Goal: Communication & Community: Participate in discussion

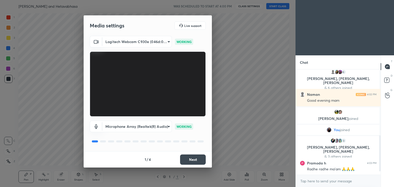
scroll to position [194, 0]
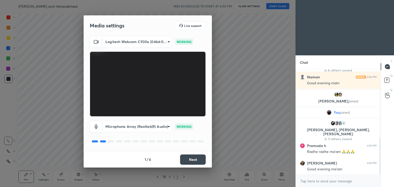
click at [190, 157] on button "Next" at bounding box center [193, 160] width 26 height 10
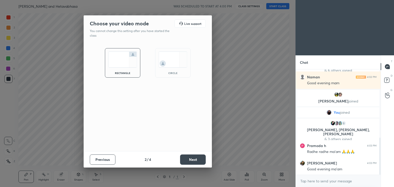
click at [168, 69] on div "circle" at bounding box center [172, 62] width 35 height 29
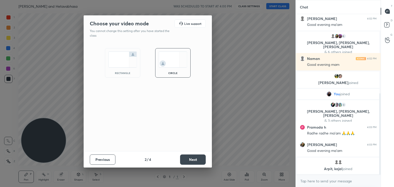
click at [189, 158] on button "Next" at bounding box center [193, 160] width 26 height 10
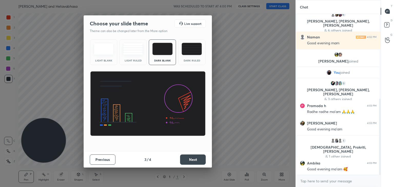
click at [194, 159] on button "Next" at bounding box center [193, 160] width 26 height 10
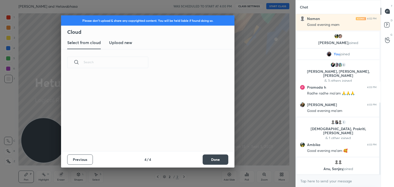
click at [210, 159] on button "Done" at bounding box center [216, 160] width 26 height 10
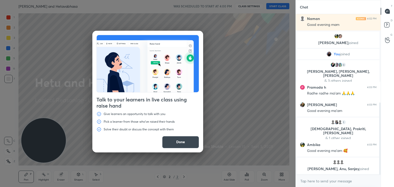
click at [176, 141] on button "Done" at bounding box center [180, 142] width 37 height 12
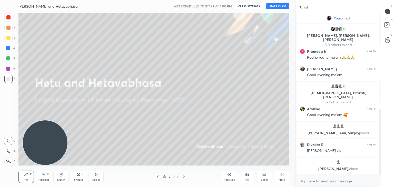
drag, startPoint x: 40, startPoint y: 144, endPoint x: 42, endPoint y: 147, distance: 3.2
click at [42, 147] on video at bounding box center [45, 143] width 45 height 45
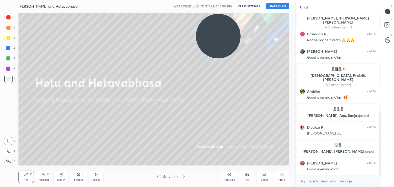
drag, startPoint x: 42, startPoint y: 147, endPoint x: 215, endPoint y: -20, distance: 240.7
click at [215, 0] on html "1 2 3 4 5 6 7 C X Z C X Z E E Erase all [PERSON_NAME] and [PERSON_NAME] WAS SCH…" at bounding box center [197, 0] width 394 height 0
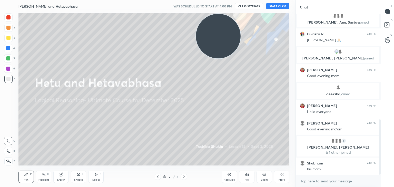
scroll to position [305, 0]
click at [270, 5] on button "START CLASS" at bounding box center [277, 6] width 23 height 6
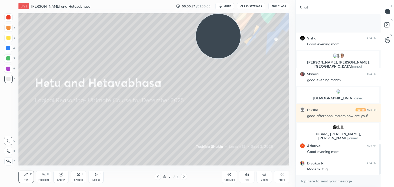
scroll to position [683, 0]
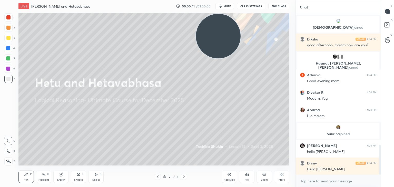
click at [282, 174] on icon at bounding box center [282, 173] width 1 height 1
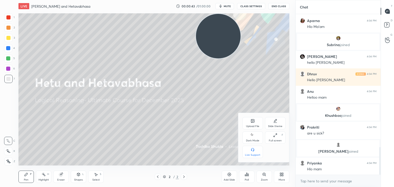
click at [253, 122] on icon at bounding box center [252, 121] width 3 height 3
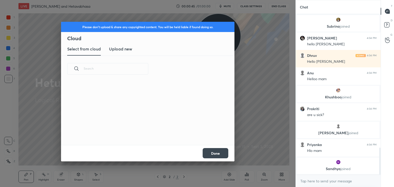
click at [116, 50] on h3 "Upload new" at bounding box center [120, 49] width 23 height 6
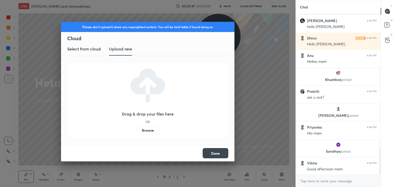
click at [145, 132] on label "Browse" at bounding box center [147, 130] width 23 height 8
click at [136, 132] on input "Browse" at bounding box center [136, 130] width 0 height 8
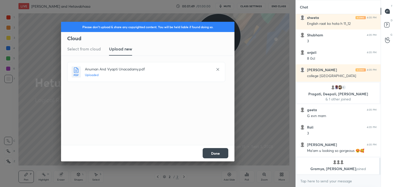
click at [210, 153] on button "Done" at bounding box center [216, 153] width 26 height 10
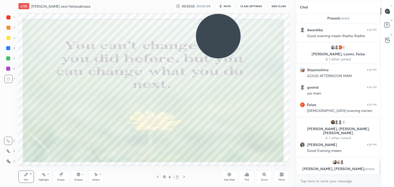
scroll to position [1728, 0]
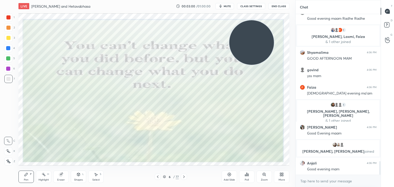
drag, startPoint x: 208, startPoint y: 27, endPoint x: 242, endPoint y: 23, distance: 34.2
click at [242, 23] on video at bounding box center [251, 42] width 45 height 45
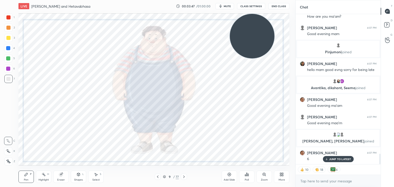
scroll to position [2032, 0]
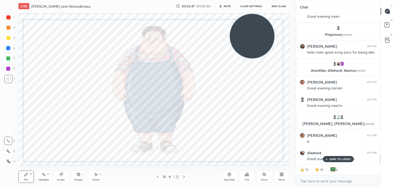
click at [257, 37] on video at bounding box center [252, 36] width 45 height 45
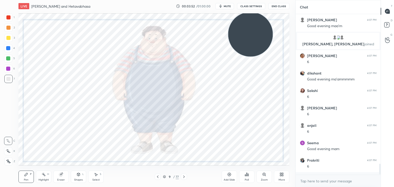
scroll to position [159, 83]
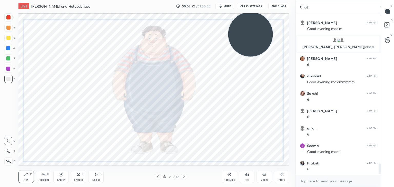
click at [7, 17] on div at bounding box center [8, 17] width 4 height 4
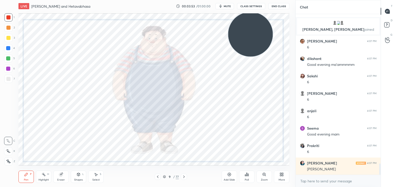
click at [12, 161] on div at bounding box center [8, 161] width 8 height 8
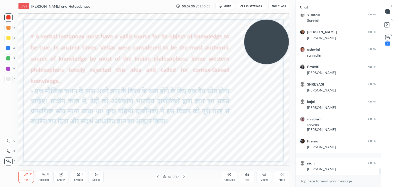
scroll to position [3846, 0]
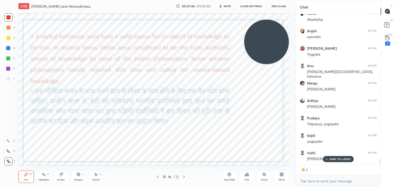
click at [230, 176] on icon at bounding box center [229, 175] width 4 height 4
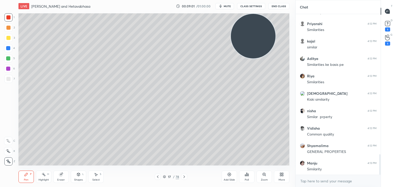
click at [9, 80] on div at bounding box center [8, 79] width 4 height 4
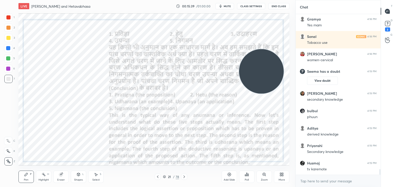
scroll to position [4399, 0]
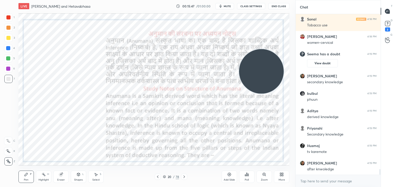
click at [11, 16] on div at bounding box center [8, 17] width 8 height 8
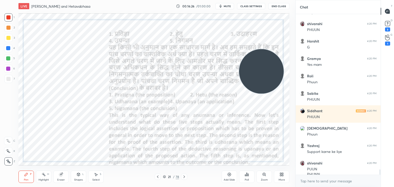
scroll to position [4626, 0]
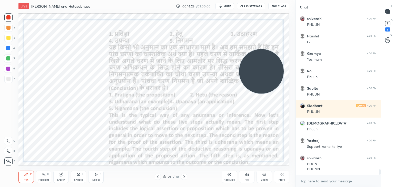
click at [231, 174] on icon at bounding box center [229, 174] width 3 height 3
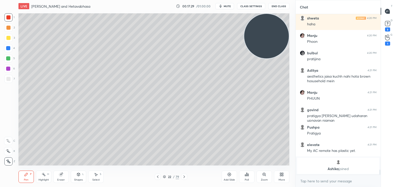
scroll to position [4751, 0]
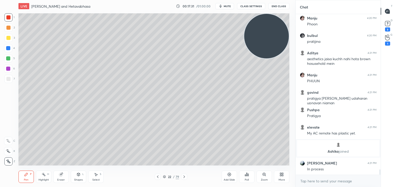
click at [10, 79] on div at bounding box center [8, 79] width 4 height 4
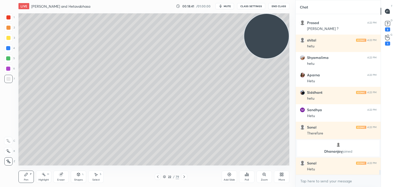
scroll to position [5075, 0]
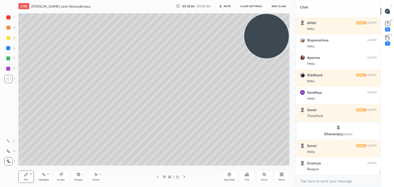
click at [8, 48] on div at bounding box center [8, 48] width 4 height 4
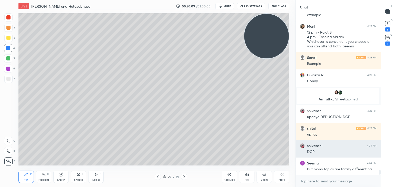
scroll to position [5523, 0]
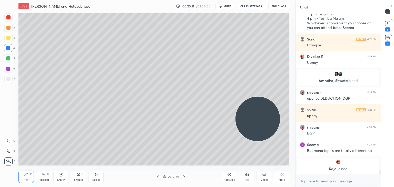
click at [7, 18] on div at bounding box center [8, 17] width 4 height 4
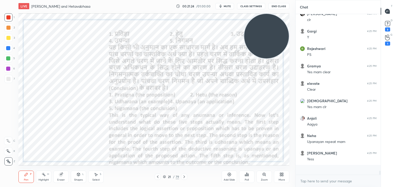
scroll to position [5923, 0]
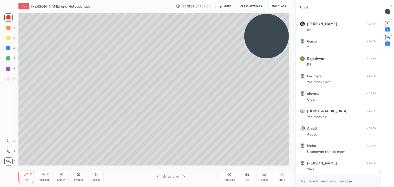
click at [226, 176] on div "Add Slide" at bounding box center [229, 177] width 15 height 12
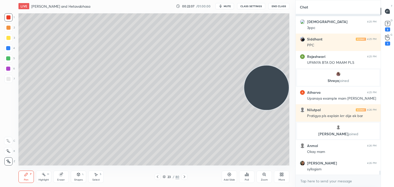
scroll to position [6013, 0]
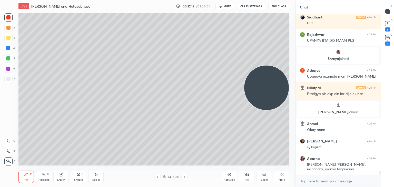
click at [8, 59] on div at bounding box center [8, 58] width 4 height 4
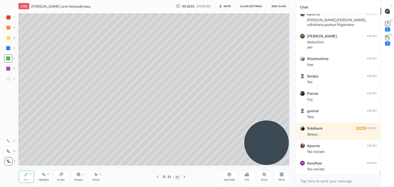
scroll to position [6175, 0]
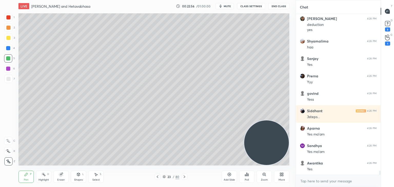
click at [10, 39] on div at bounding box center [8, 38] width 4 height 4
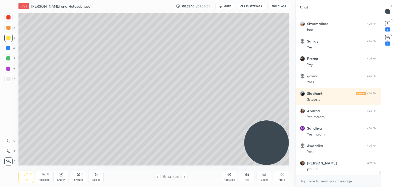
click at [228, 176] on icon at bounding box center [229, 174] width 3 height 3
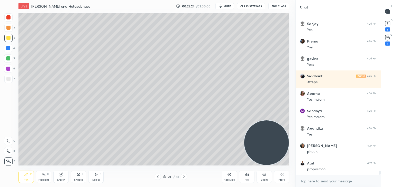
click at [9, 17] on div at bounding box center [8, 17] width 4 height 4
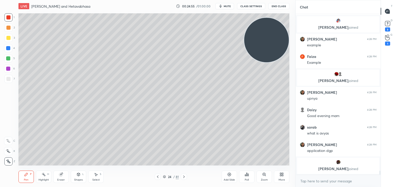
scroll to position [6328, 0]
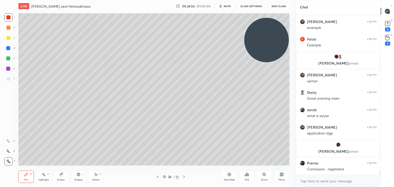
click at [9, 38] on div at bounding box center [8, 38] width 4 height 4
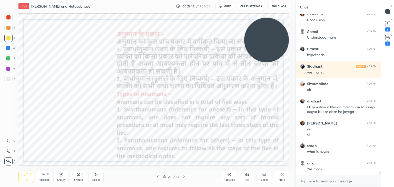
scroll to position [6596, 0]
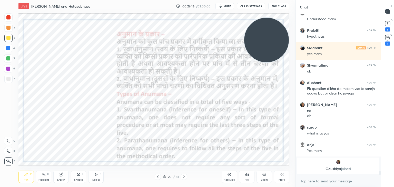
click at [164, 175] on div "25 / 81" at bounding box center [171, 177] width 16 height 5
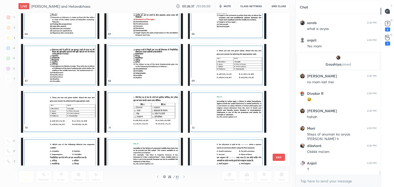
scroll to position [6637, 0]
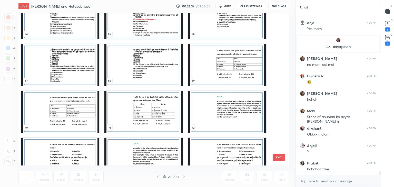
click at [222, 58] on img "grid" at bounding box center [227, 65] width 78 height 42
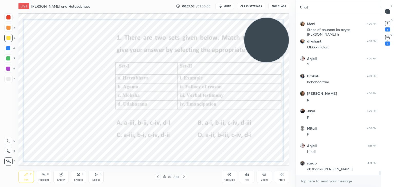
scroll to position [6741, 0]
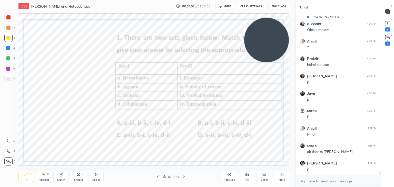
click at [165, 177] on icon at bounding box center [164, 177] width 3 height 1
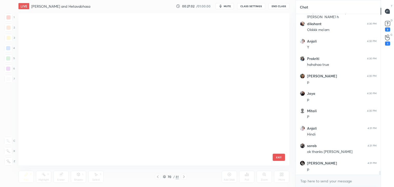
scroll to position [151, 268]
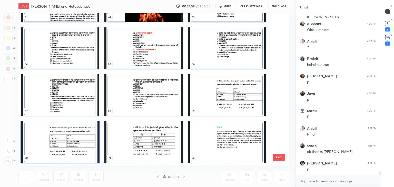
click at [149, 141] on img "grid" at bounding box center [143, 142] width 78 height 42
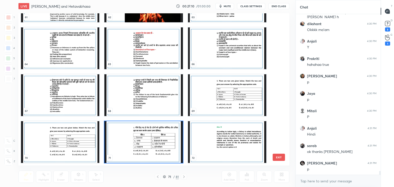
click at [149, 141] on img "grid" at bounding box center [143, 142] width 78 height 42
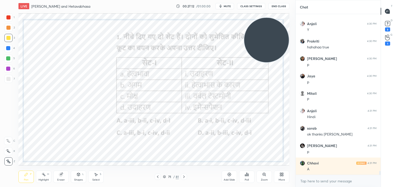
click at [245, 176] on icon at bounding box center [245, 175] width 1 height 1
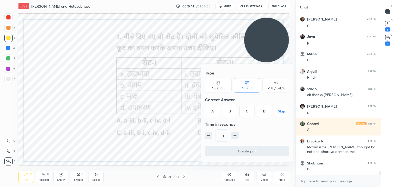
click at [266, 108] on div "D" at bounding box center [264, 111] width 15 height 12
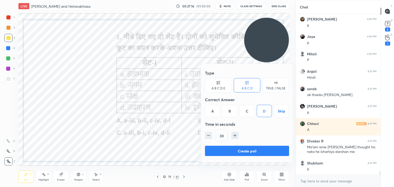
click at [249, 156] on div "Create poll" at bounding box center [247, 152] width 84 height 12
click at [250, 151] on button "Create poll" at bounding box center [247, 151] width 84 height 10
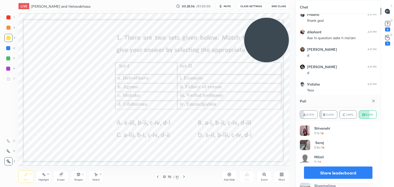
scroll to position [7104, 0]
click at [163, 179] on div "70 / 81" at bounding box center [171, 177] width 16 height 5
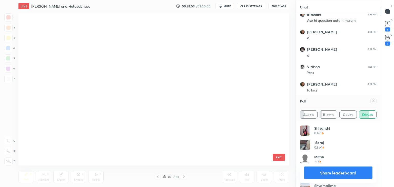
scroll to position [2, 3]
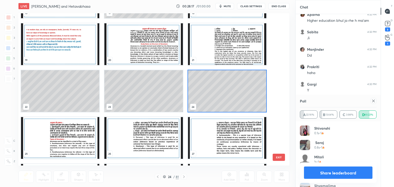
click at [373, 100] on icon at bounding box center [373, 101] width 4 height 4
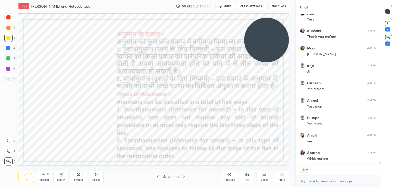
click at [231, 177] on div "Add Slide" at bounding box center [229, 177] width 15 height 12
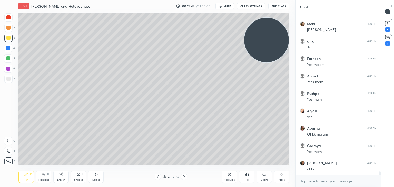
click at [12, 21] on div at bounding box center [8, 17] width 8 height 8
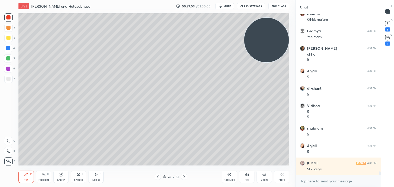
click at [229, 173] on icon at bounding box center [229, 175] width 4 height 4
click at [8, 78] on div at bounding box center [8, 79] width 4 height 4
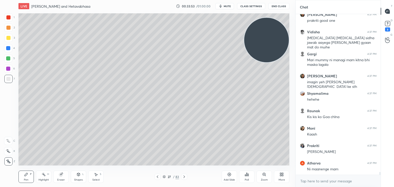
scroll to position [9016, 0]
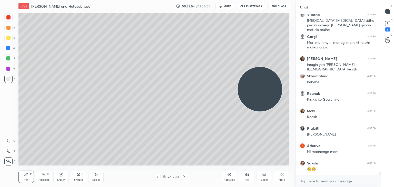
click at [12, 27] on div at bounding box center [8, 28] width 8 height 8
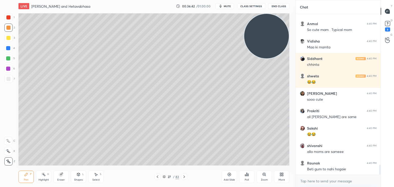
scroll to position [2475, 0]
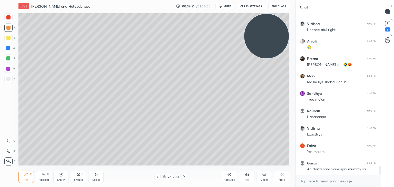
click at [233, 176] on div "Add Slide" at bounding box center [229, 177] width 15 height 12
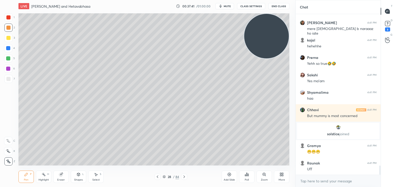
scroll to position [2656, 0]
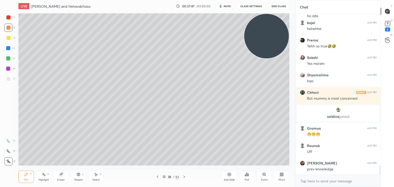
click at [8, 17] on div at bounding box center [8, 17] width 4 height 4
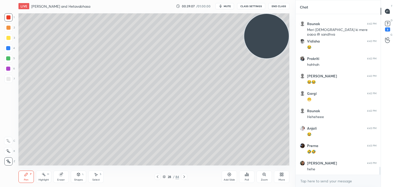
scroll to position [3135, 0]
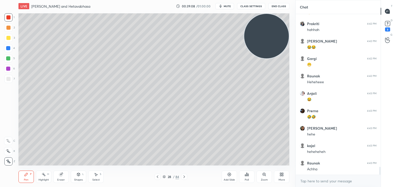
click at [230, 175] on icon at bounding box center [229, 175] width 4 height 4
click at [8, 77] on div at bounding box center [8, 79] width 4 height 4
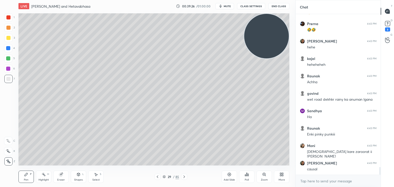
scroll to position [3240, 0]
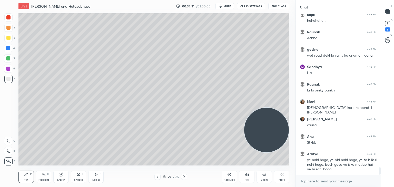
click at [8, 71] on div at bounding box center [8, 69] width 4 height 4
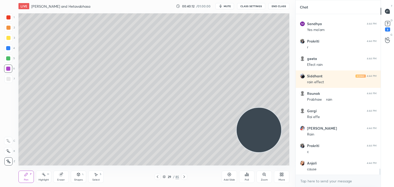
scroll to position [3981, 0]
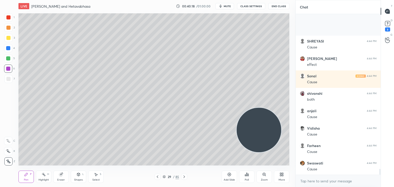
click at [9, 39] on div at bounding box center [8, 38] width 4 height 4
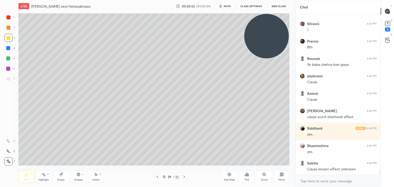
scroll to position [4679, 0]
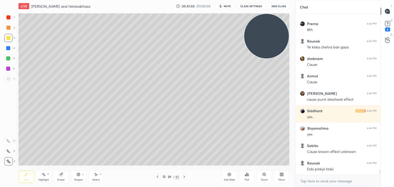
click at [228, 177] on icon at bounding box center [229, 175] width 4 height 4
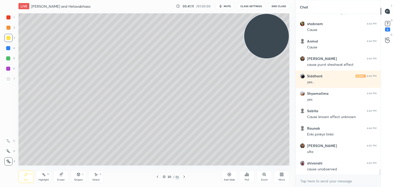
scroll to position [4731, 0]
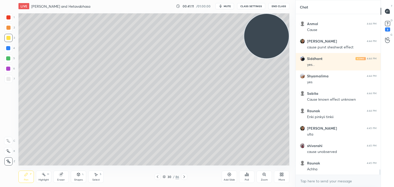
click at [9, 60] on div at bounding box center [8, 58] width 4 height 4
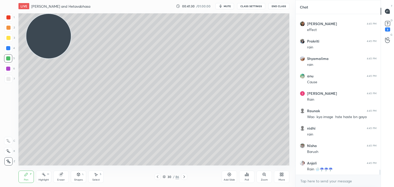
scroll to position [4992, 0]
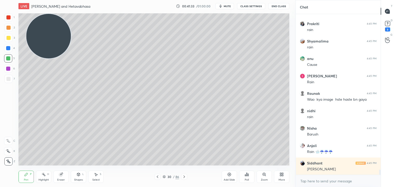
click at [8, 18] on div at bounding box center [8, 17] width 4 height 4
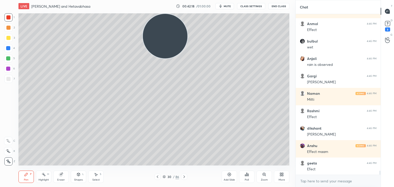
scroll to position [5974, 0]
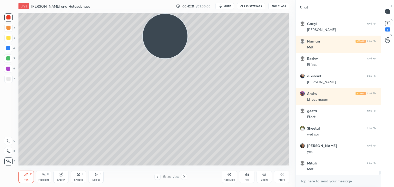
click at [8, 68] on div at bounding box center [8, 69] width 4 height 4
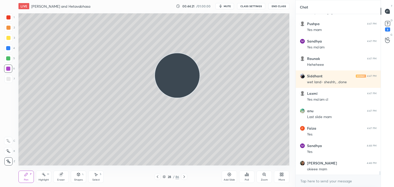
scroll to position [7186, 0]
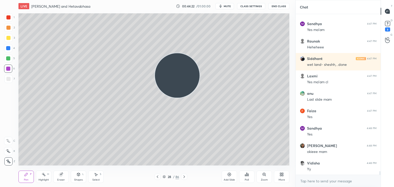
click at [232, 176] on div "Add Slide" at bounding box center [229, 177] width 15 height 12
click at [11, 18] on div at bounding box center [8, 17] width 8 height 8
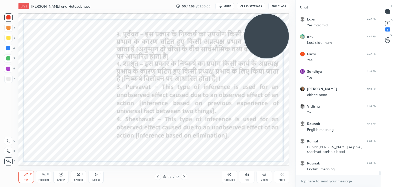
scroll to position [7261, 0]
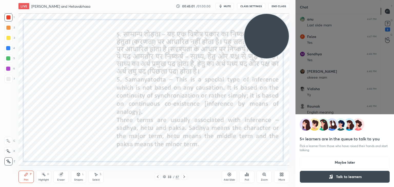
click at [331, 160] on button "Maybe later" at bounding box center [345, 162] width 90 height 12
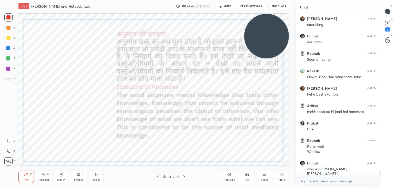
scroll to position [7034, 0]
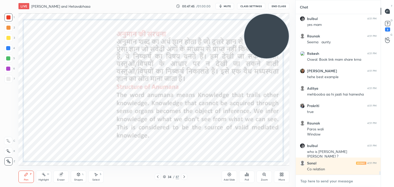
type textarea "x"
click at [321, 179] on textarea at bounding box center [338, 181] width 77 height 8
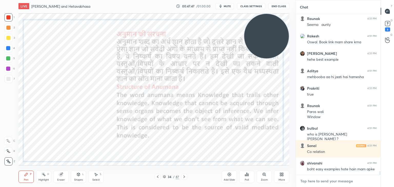
drag, startPoint x: 321, startPoint y: 179, endPoint x: 379, endPoint y: 171, distance: 58.4
click at [394, 175] on div "Chat bulbul 4:51 PM yes mam [PERSON_NAME] 4:51 PM Seema aunty Rakesh 4:51 PM [P…" at bounding box center [344, 93] width 98 height 187
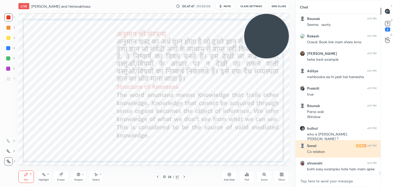
paste textarea "[URL][DOMAIN_NAME]"
type textarea "[URL][DOMAIN_NAME]"
type textarea "x"
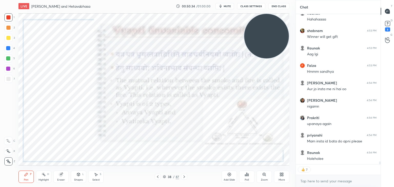
scroll to position [7943, 0]
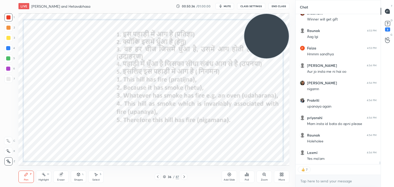
click at [232, 171] on div "Add Slide" at bounding box center [229, 177] width 15 height 12
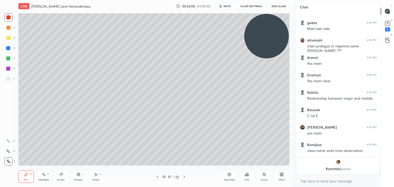
scroll to position [8251, 0]
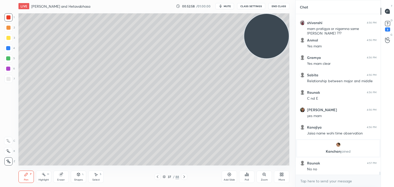
click at [3, 79] on div "1 2 3 4 5 6 7 C X Z C X Z E E Erase all H H" at bounding box center [8, 89] width 16 height 152
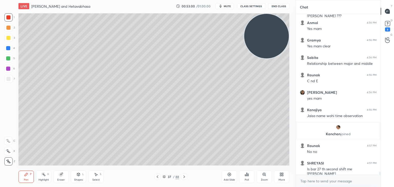
click at [8, 80] on div at bounding box center [8, 79] width 4 height 4
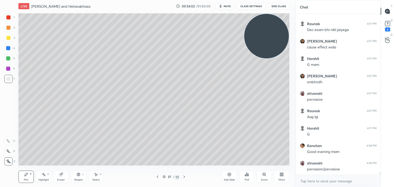
scroll to position [8570, 0]
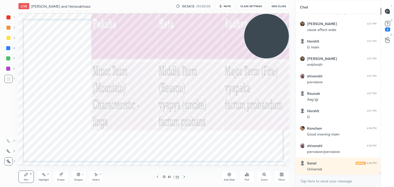
click at [232, 177] on div "Add Slide" at bounding box center [229, 177] width 15 height 12
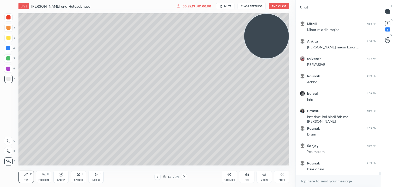
scroll to position [8954, 0]
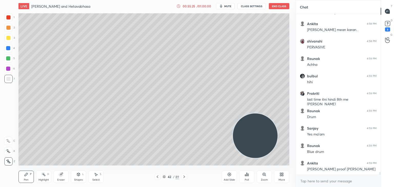
click at [9, 36] on div at bounding box center [8, 38] width 4 height 4
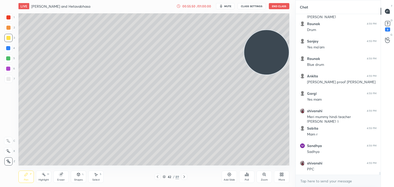
scroll to position [9058, 0]
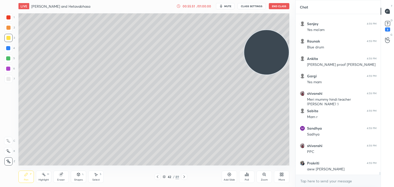
click at [9, 50] on div at bounding box center [8, 48] width 8 height 8
click at [10, 16] on div at bounding box center [8, 17] width 4 height 4
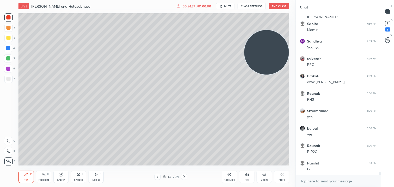
scroll to position [9164, 0]
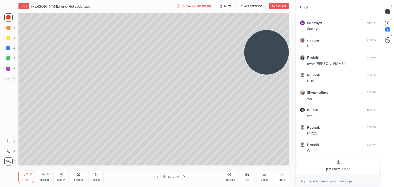
click at [230, 176] on icon at bounding box center [229, 174] width 3 height 3
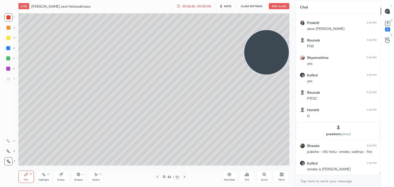
scroll to position [8952, 0]
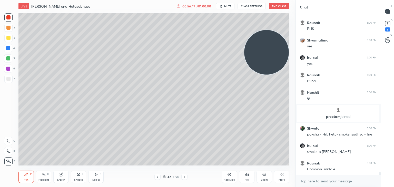
click at [8, 49] on div at bounding box center [8, 48] width 4 height 4
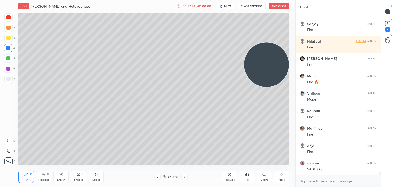
scroll to position [10017, 0]
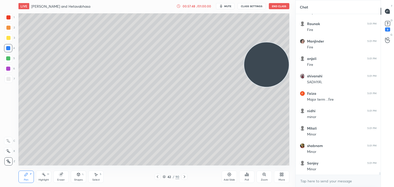
click at [231, 175] on icon at bounding box center [229, 174] width 3 height 3
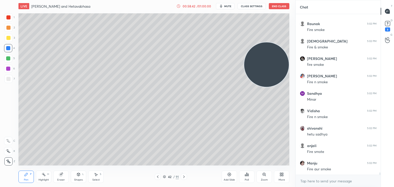
scroll to position [10610, 0]
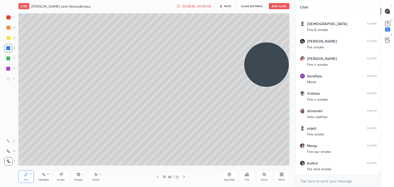
click at [250, 65] on video at bounding box center [266, 64] width 45 height 45
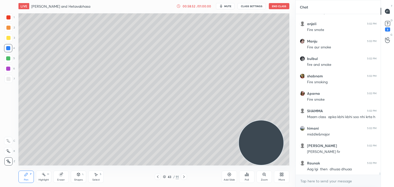
scroll to position [10732, 0]
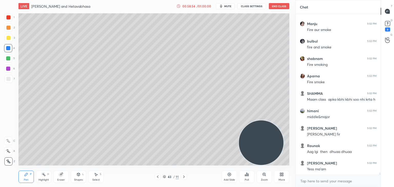
click at [11, 39] on div at bounding box center [8, 38] width 8 height 8
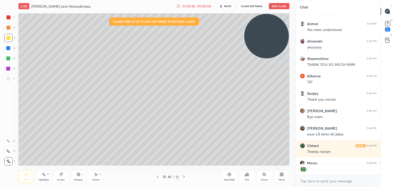
scroll to position [2, 2]
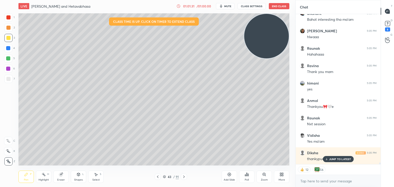
click at [280, 7] on button "End Class" at bounding box center [279, 6] width 21 height 6
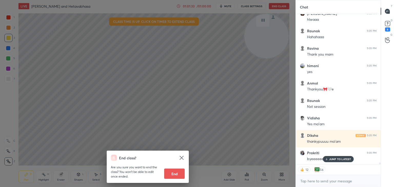
click at [174, 172] on button "End" at bounding box center [174, 174] width 21 height 10
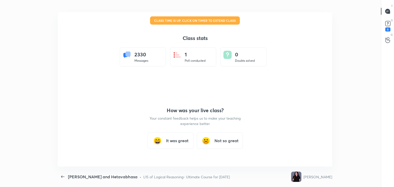
type textarea "x"
